Goal: Transaction & Acquisition: Purchase product/service

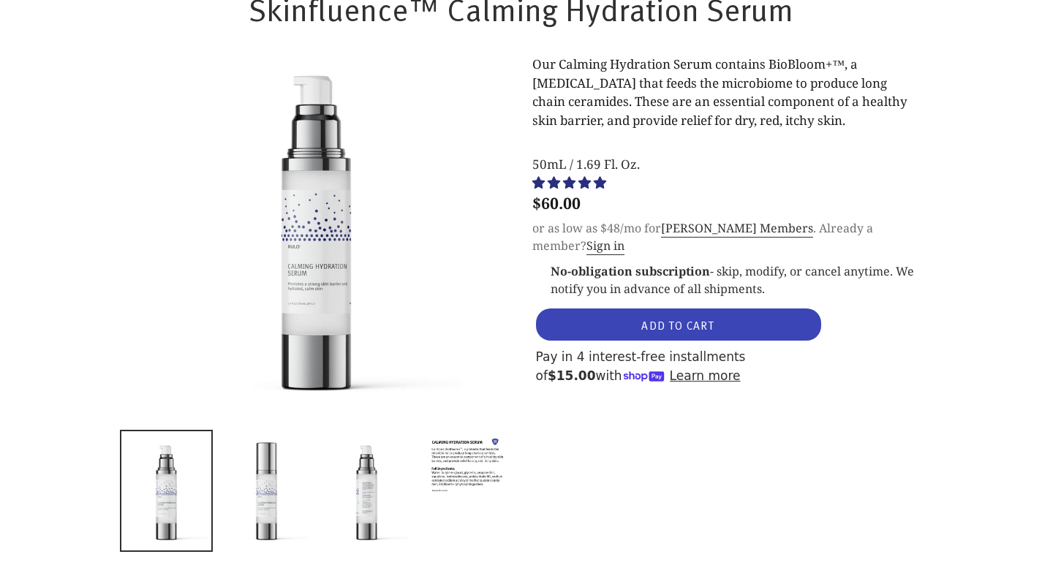
click at [685, 341] on button "ADD TO CART" at bounding box center [678, 325] width 285 height 32
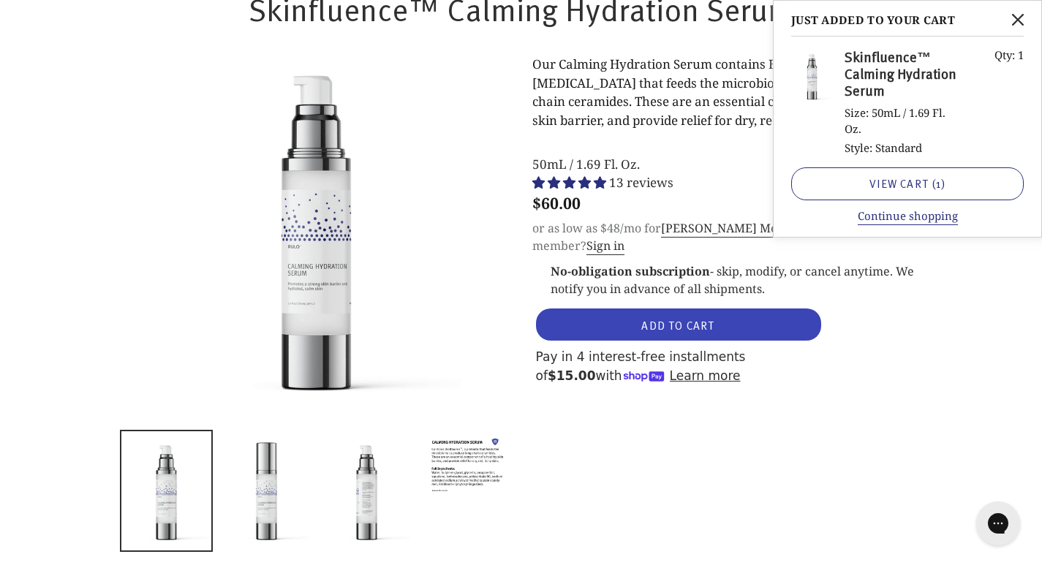
select select "most-helpful"
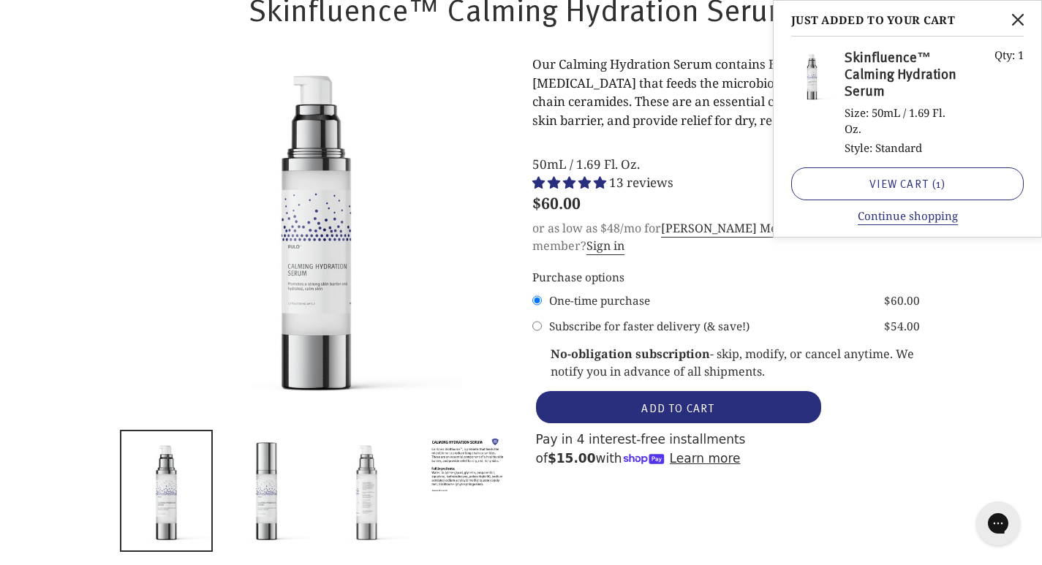
click at [329, 504] on link at bounding box center [366, 491] width 93 height 122
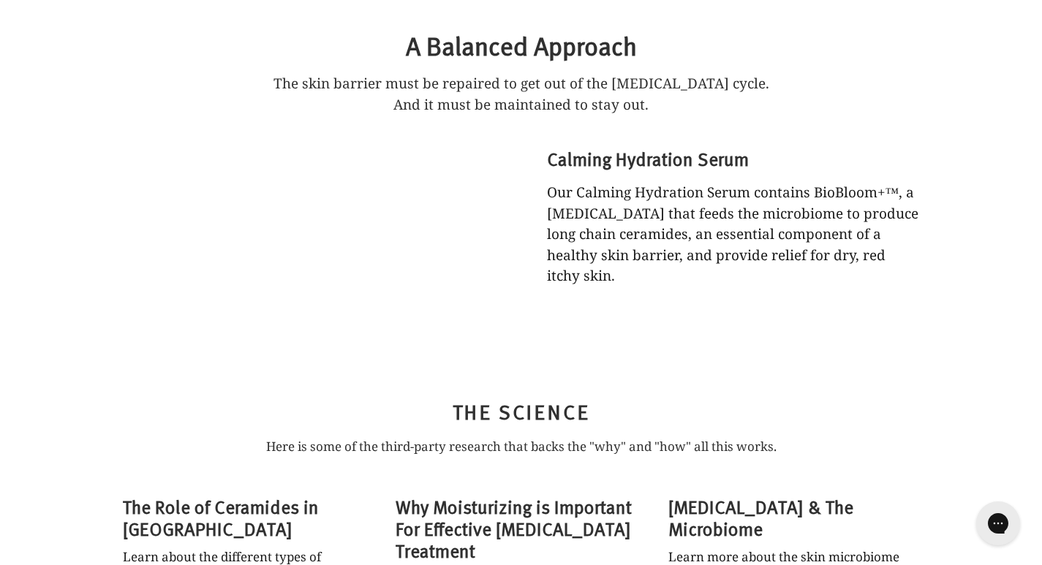
scroll to position [3413, 0]
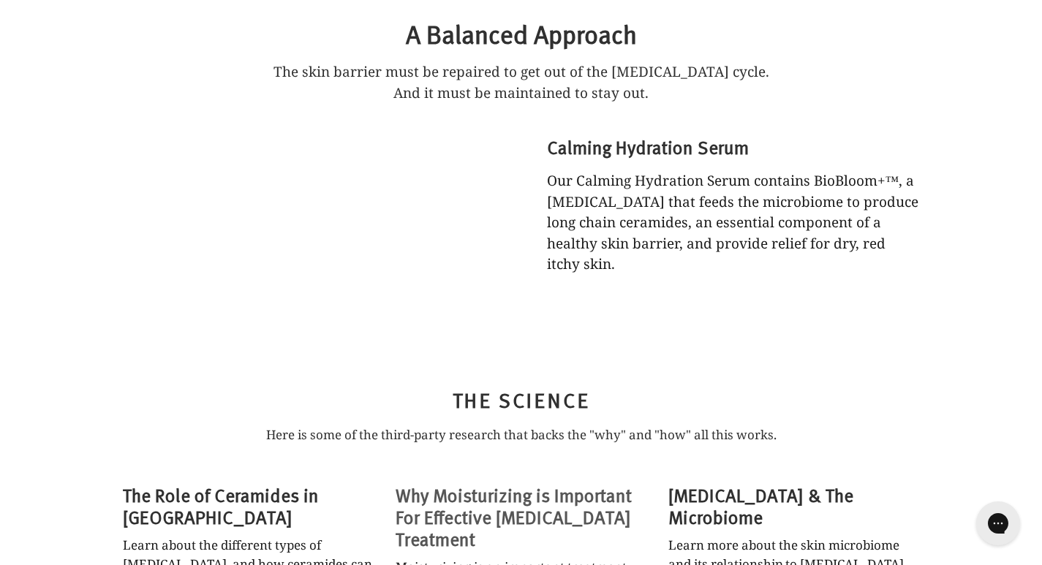
click at [446, 484] on h3 "Why Moisturizing is Important For Effective [MEDICAL_DATA] Treatment" at bounding box center [521, 517] width 251 height 66
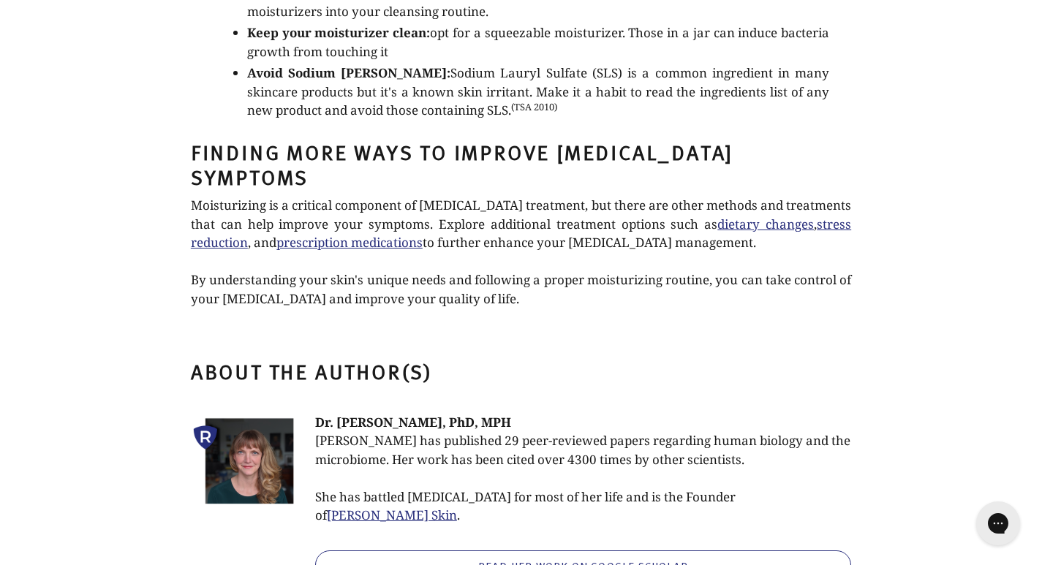
scroll to position [5667, 0]
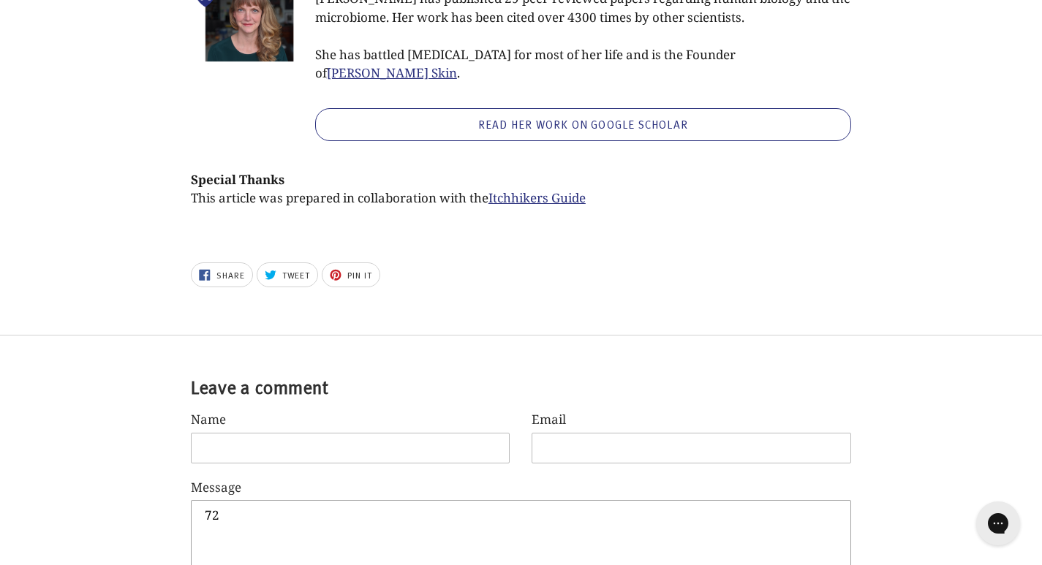
scroll to position [6137, 0]
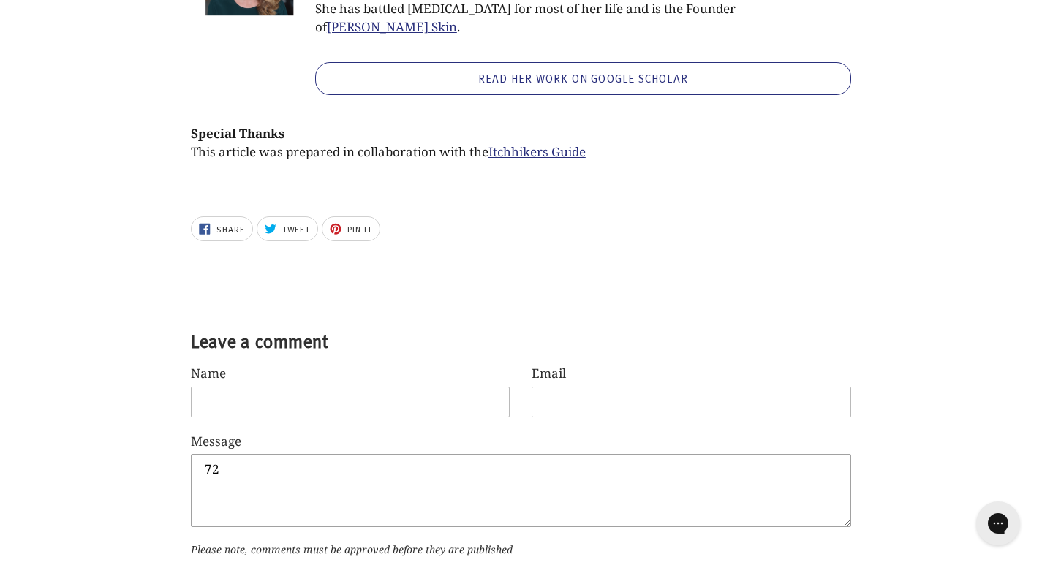
type textarea "72"
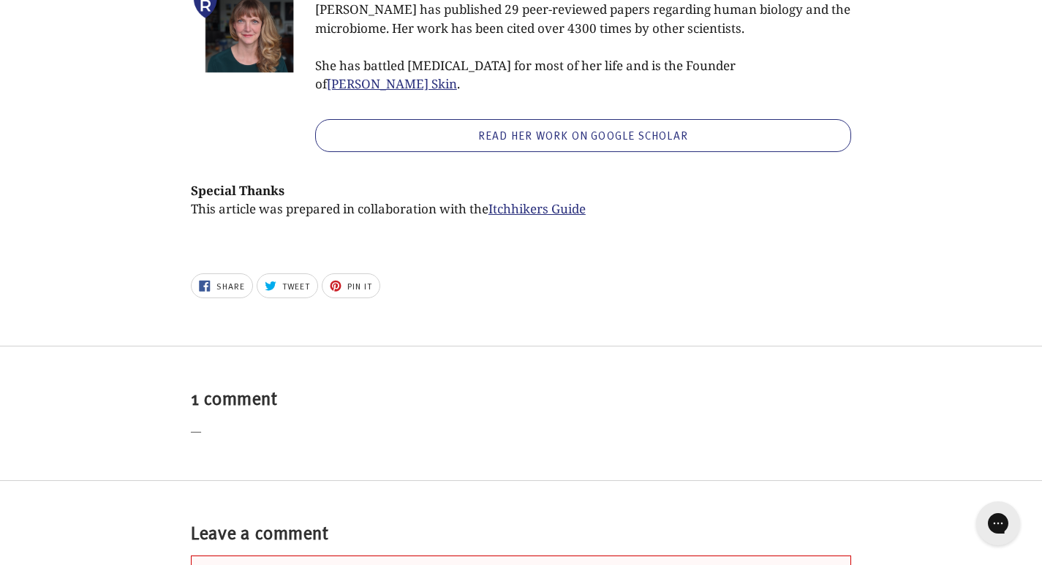
scroll to position [6065, 0]
